Goal: Check status

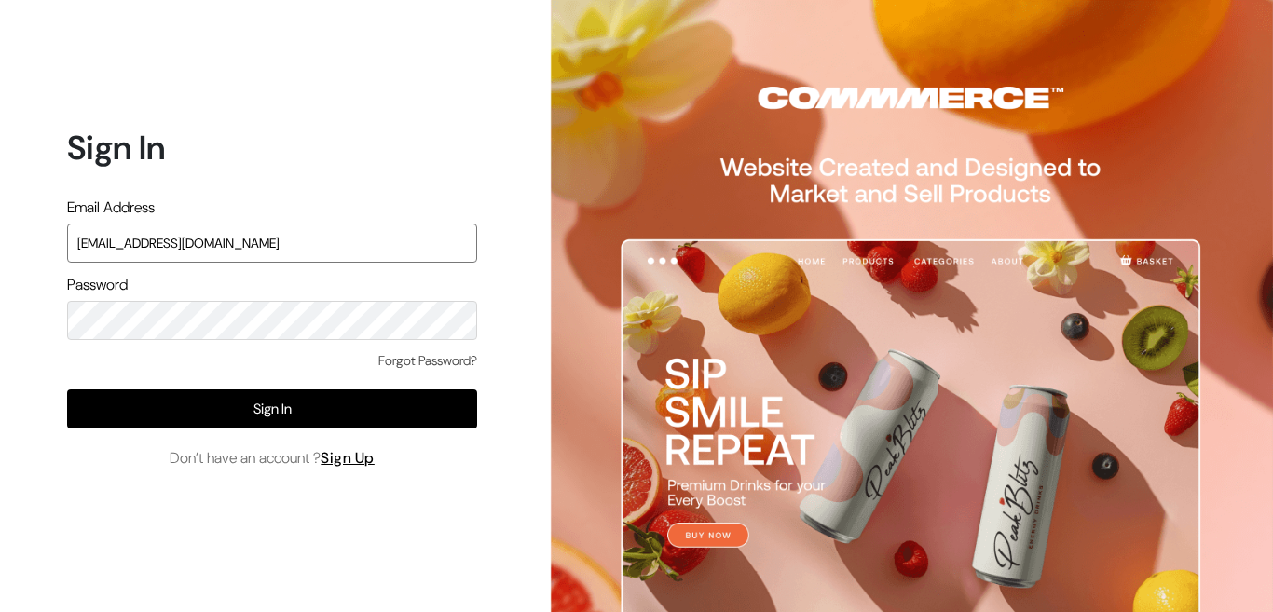
type input "conayu169@gmail.com"
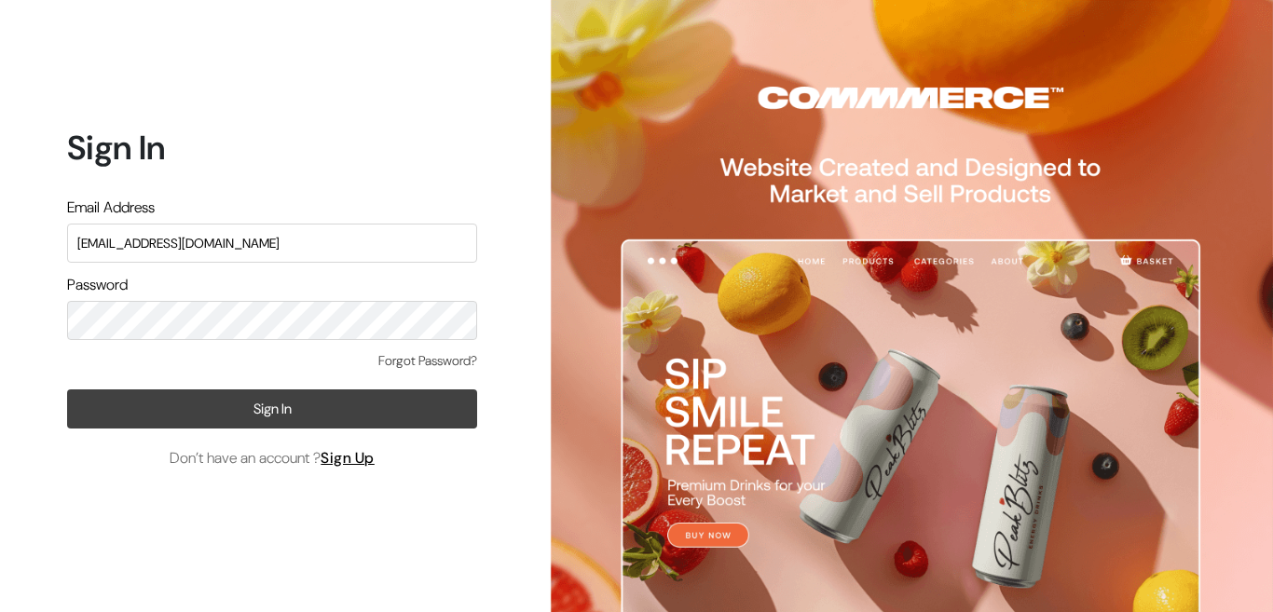
click at [204, 410] on button "Sign In" at bounding box center [272, 408] width 410 height 39
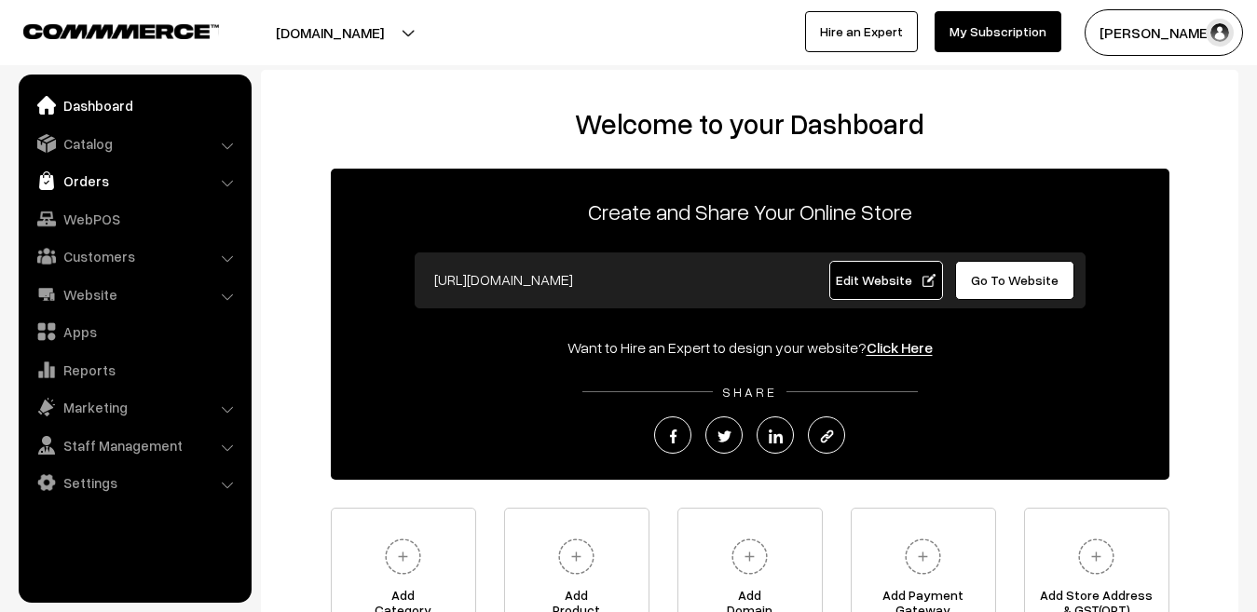
click at [82, 179] on link "Orders" at bounding box center [134, 181] width 222 height 34
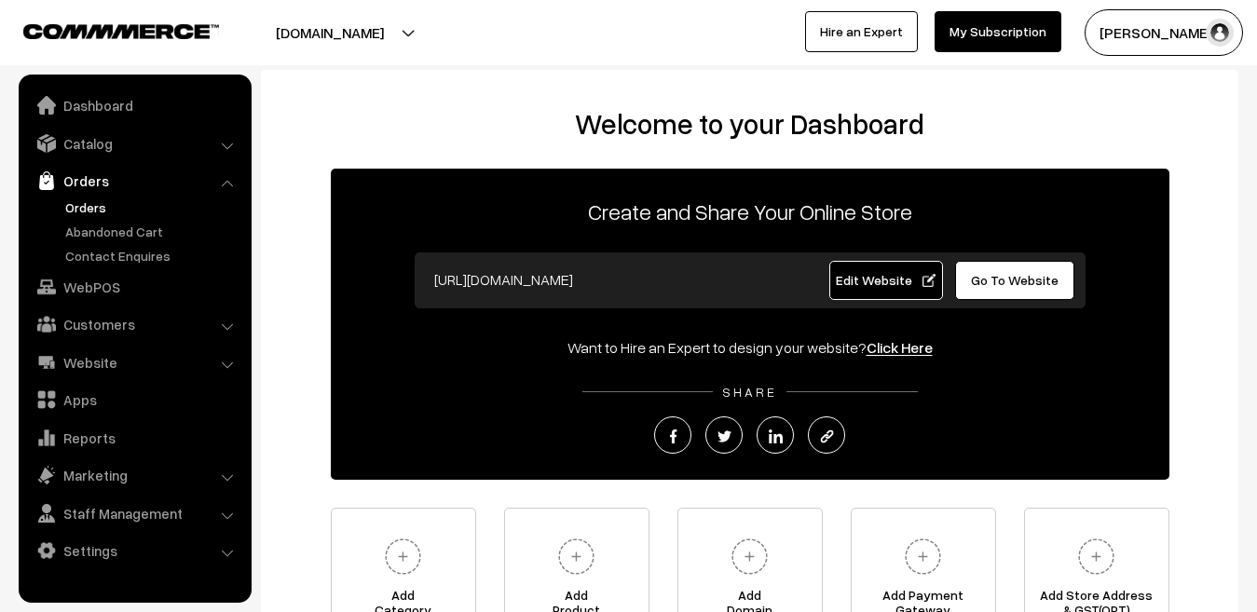
click at [91, 215] on link "Orders" at bounding box center [153, 208] width 184 height 20
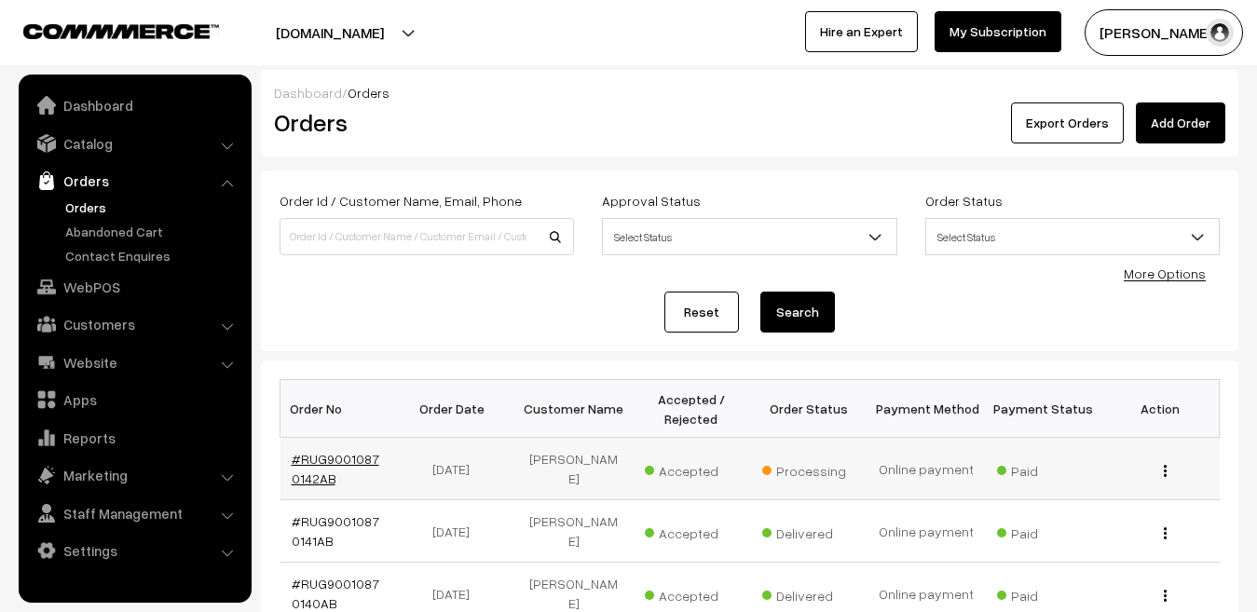
click at [316, 465] on link "#RUG90010870142AB" at bounding box center [336, 468] width 88 height 35
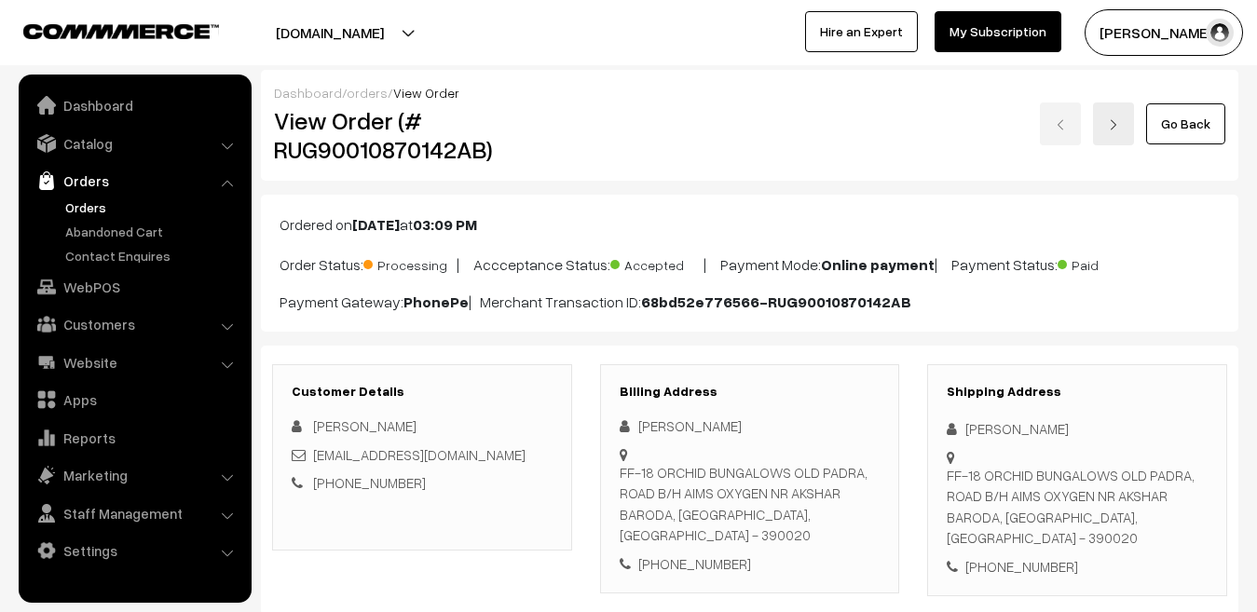
scroll to position [581, 0]
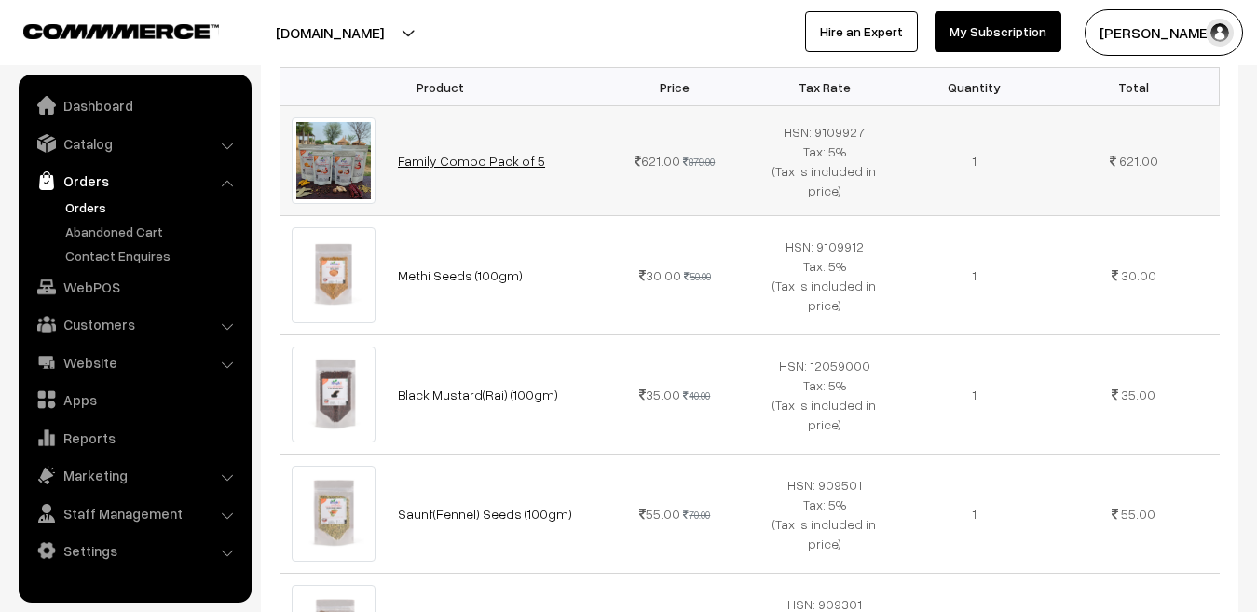
click at [489, 153] on link "Family Combo Pack of 5" at bounding box center [471, 161] width 147 height 16
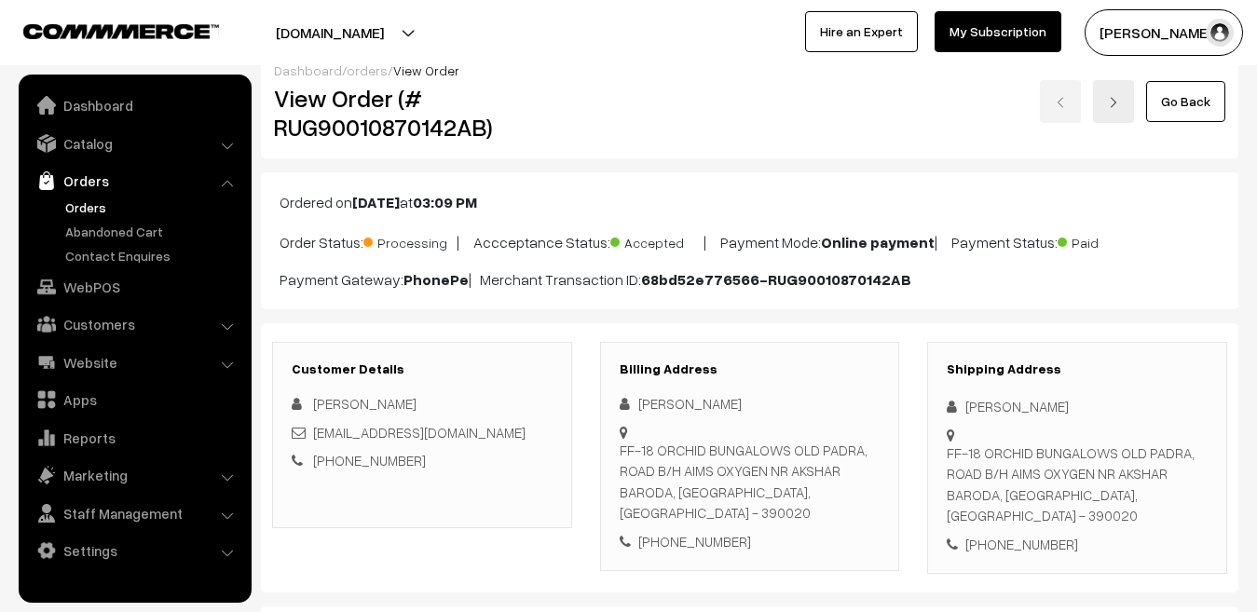
scroll to position [0, 0]
